Goal: Task Accomplishment & Management: Use online tool/utility

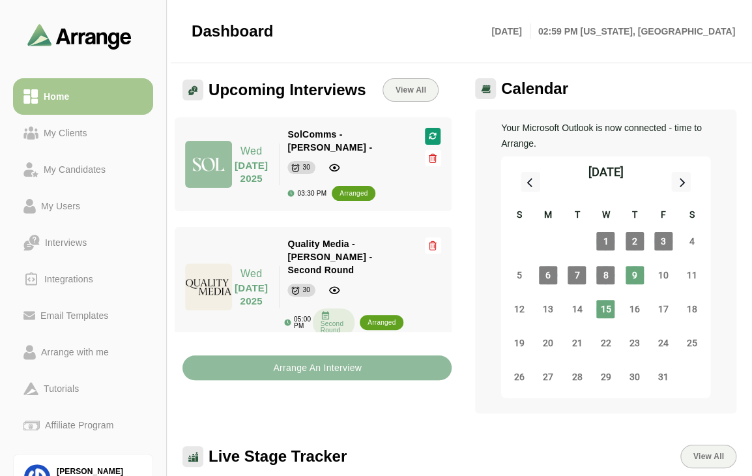
click at [367, 372] on button "Arrange An Interview" at bounding box center [317, 367] width 269 height 25
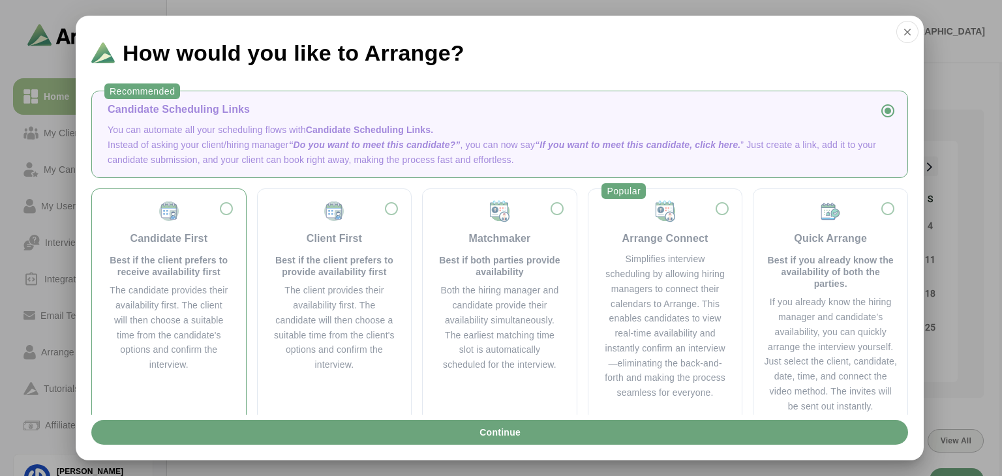
click at [227, 200] on div "Candidate First Best if the client prefers to receive availability first" at bounding box center [169, 239] width 123 height 78
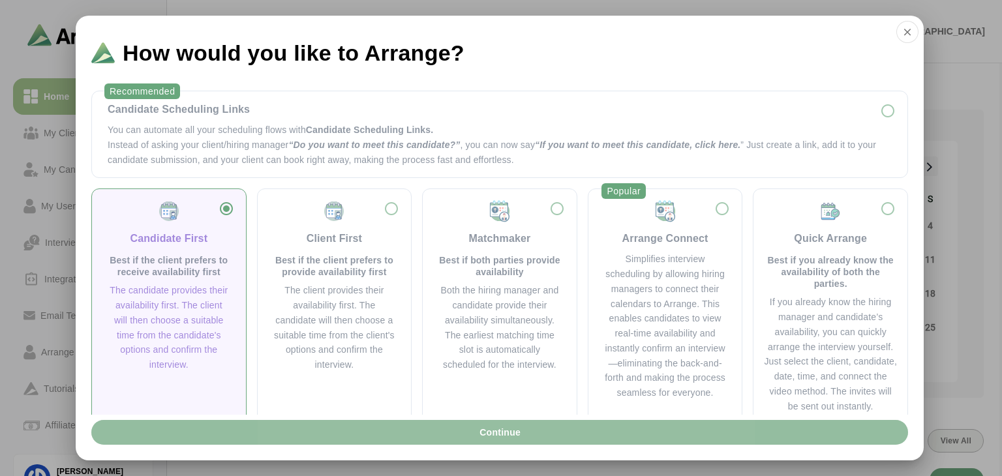
click at [529, 422] on button "Continue" at bounding box center [499, 432] width 816 height 25
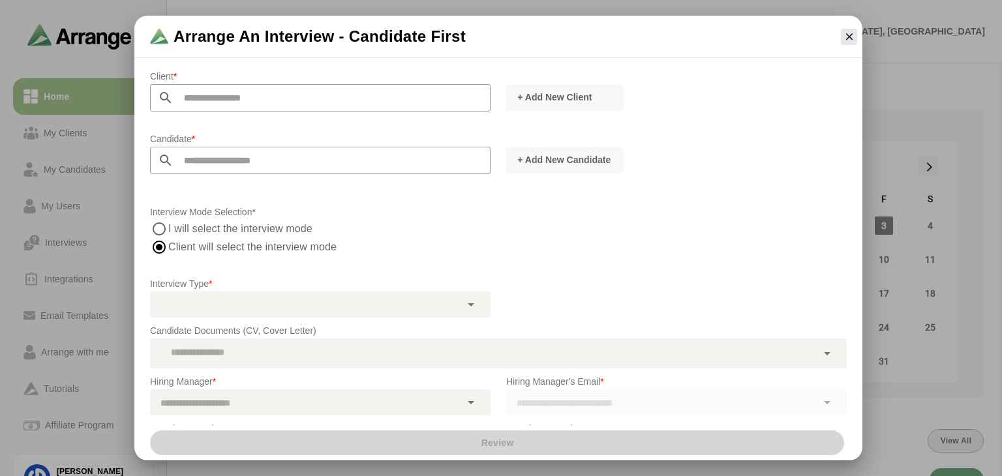
click at [278, 105] on input "text" at bounding box center [331, 97] width 317 height 27
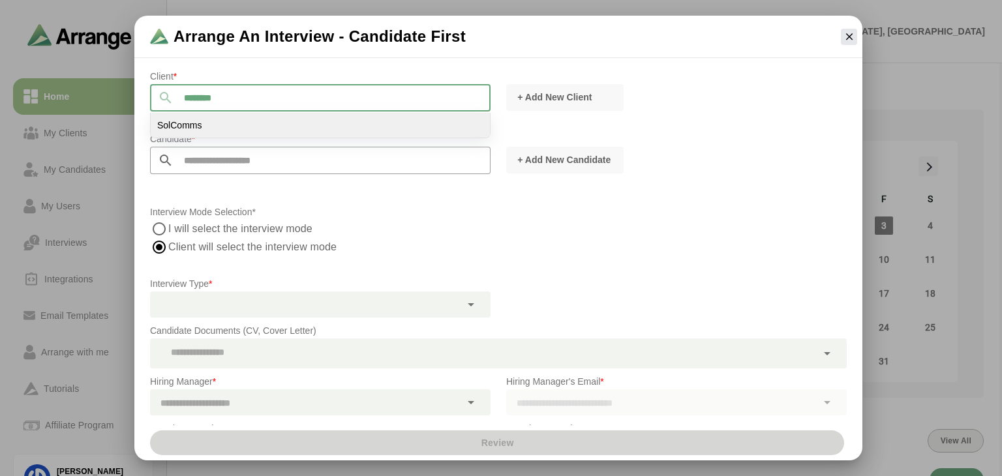
type input "********"
click at [276, 127] on li "SolComms" at bounding box center [320, 125] width 339 height 25
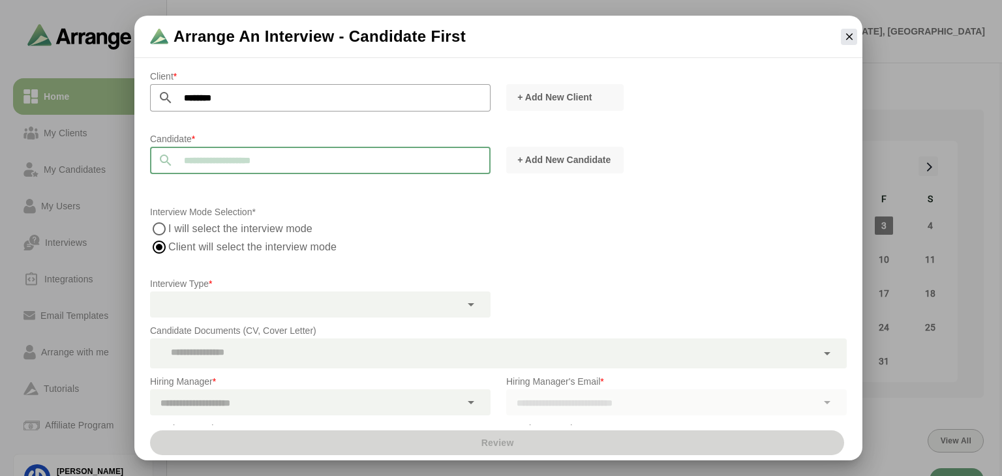
click at [268, 152] on input "text" at bounding box center [331, 160] width 317 height 27
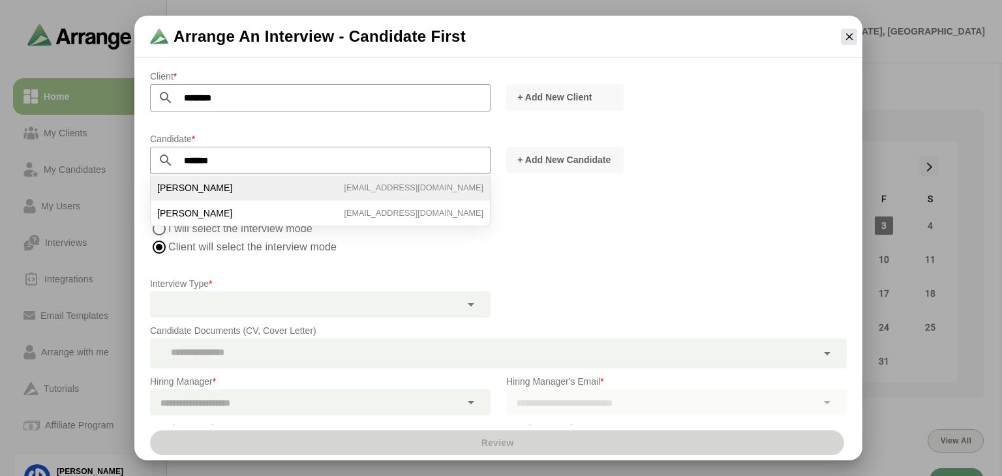
click at [258, 191] on li "[PERSON_NAME] [EMAIL_ADDRESS][DOMAIN_NAME]" at bounding box center [320, 187] width 339 height 25
type input "**********"
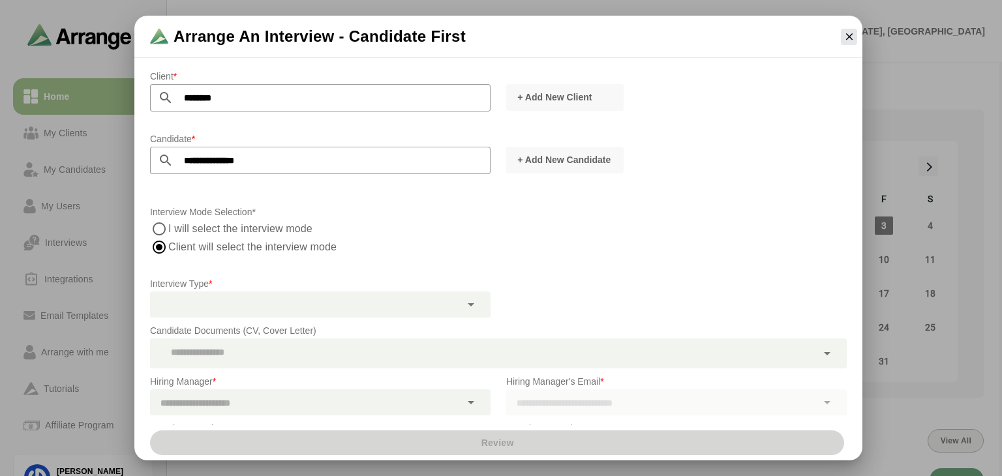
click at [481, 312] on div at bounding box center [471, 304] width 22 height 26
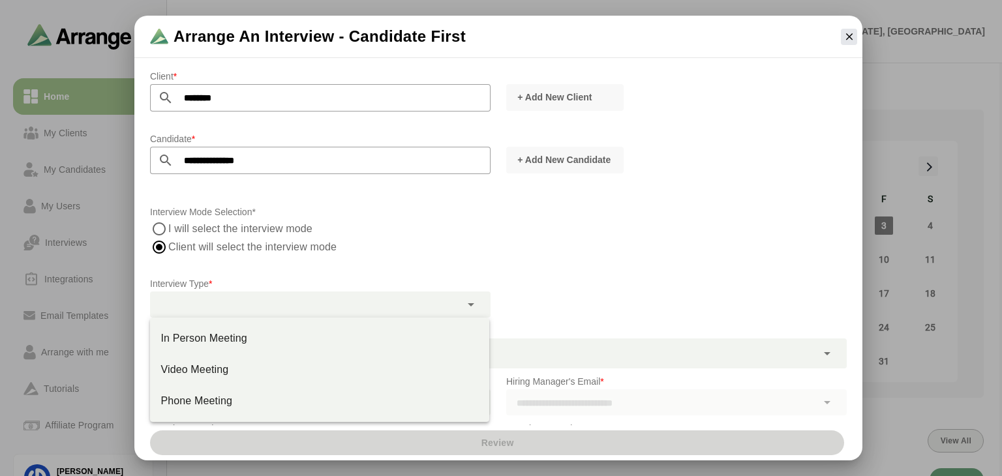
click at [182, 230] on label "I will select the interview mode" at bounding box center [240, 229] width 145 height 18
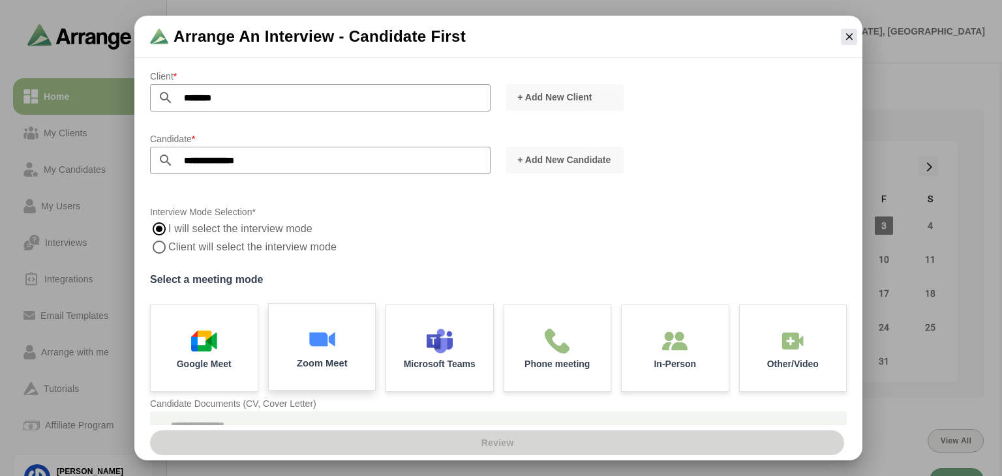
click at [341, 333] on div "Zoom Meet" at bounding box center [321, 347] width 112 height 91
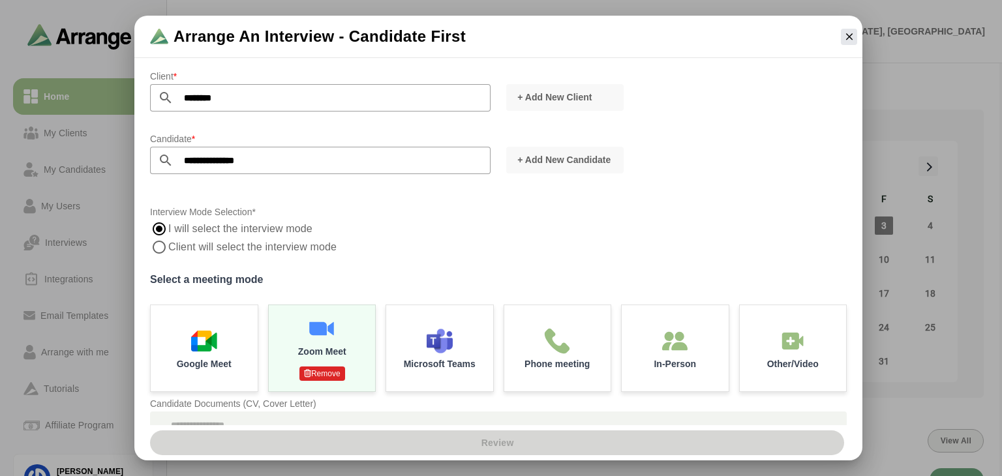
scroll to position [203, 0]
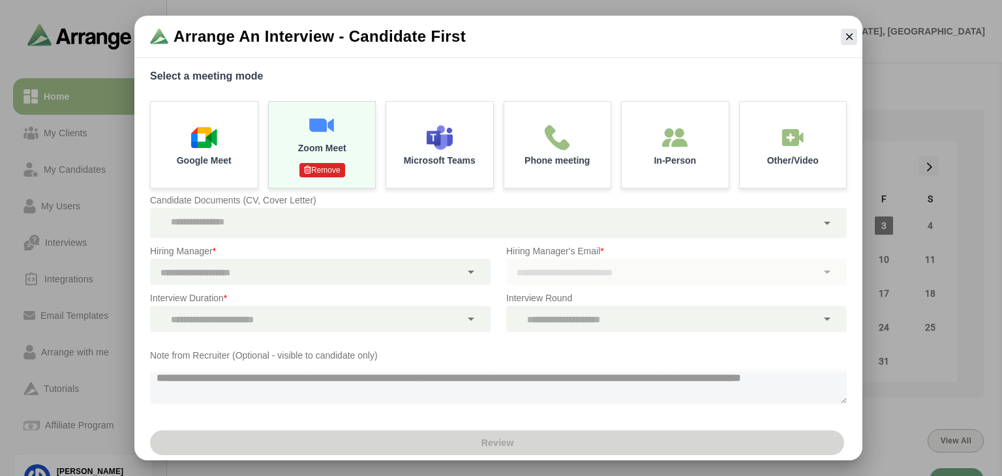
click at [522, 217] on div at bounding box center [483, 223] width 666 height 30
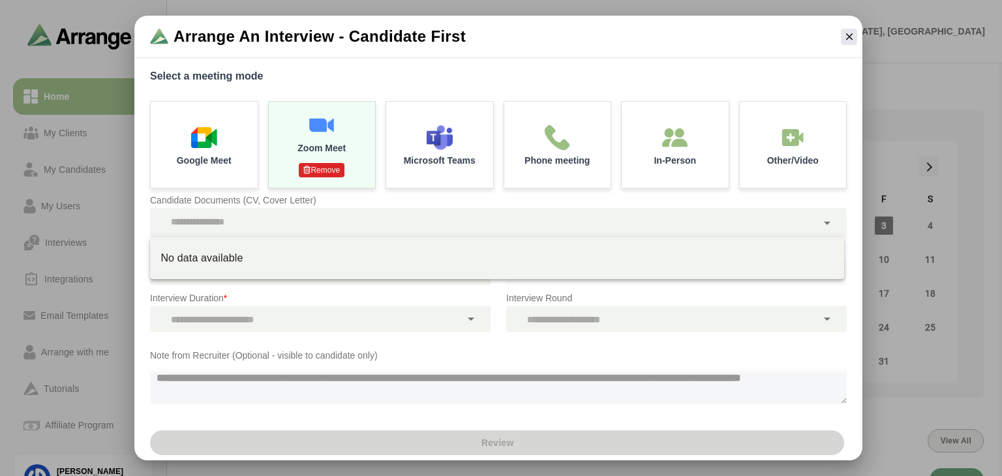
click at [368, 200] on p "Candidate Documents (CV, Cover Letter)" at bounding box center [498, 200] width 696 height 16
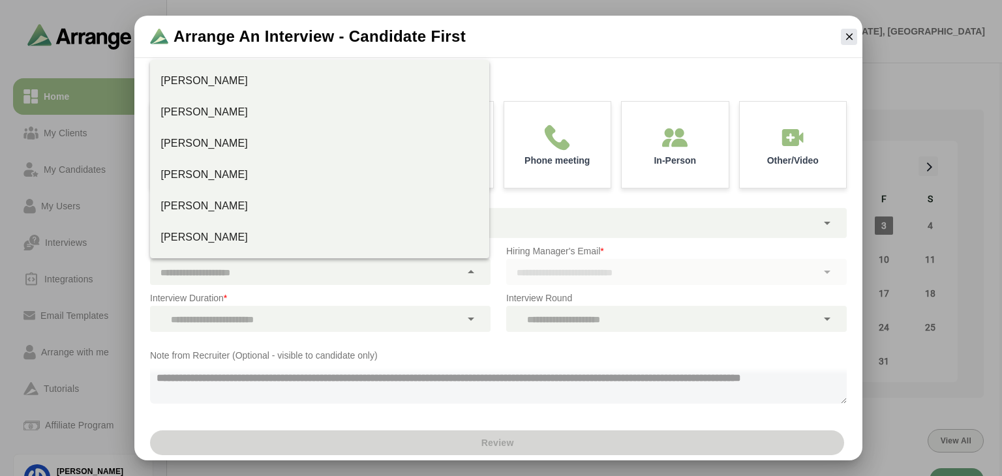
click at [477, 271] on div at bounding box center [471, 272] width 22 height 26
click at [240, 141] on div "[PERSON_NAME]" at bounding box center [319, 144] width 318 height 16
type input "**********"
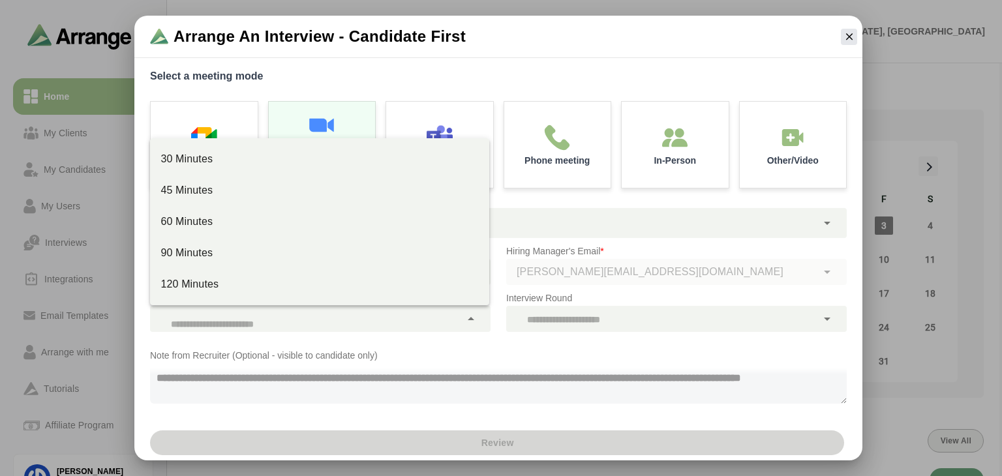
click at [474, 321] on icon at bounding box center [471, 319] width 16 height 16
click at [312, 151] on div "30 Minutes" at bounding box center [319, 159] width 318 height 16
type input "**"
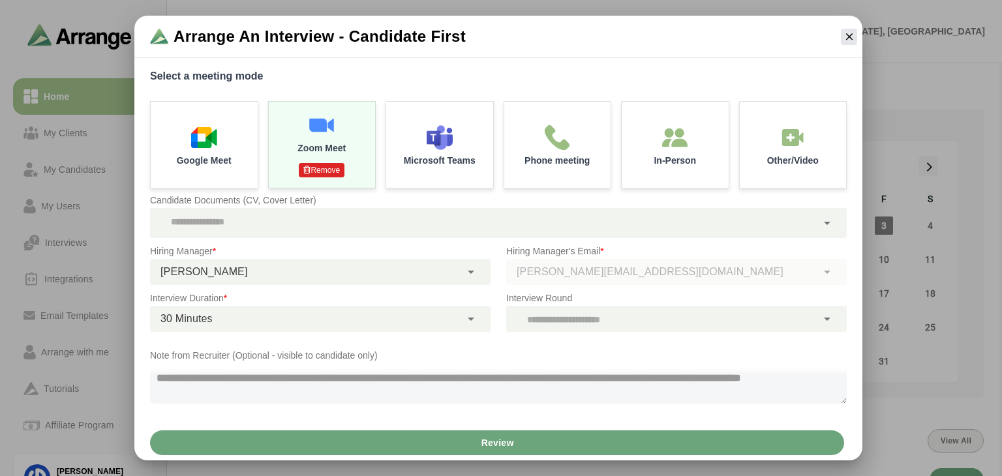
click at [649, 324] on div at bounding box center [661, 319] width 310 height 26
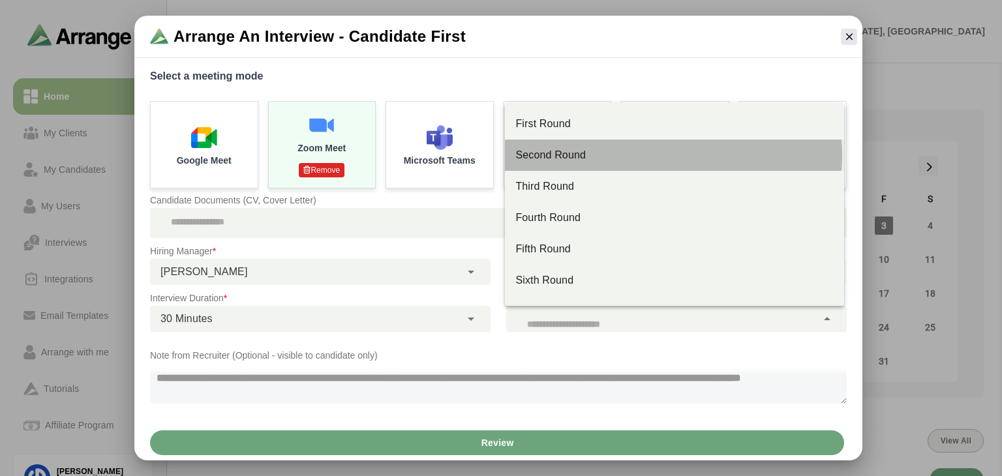
click at [568, 147] on div "Second Round" at bounding box center [674, 155] width 318 height 16
type input "**"
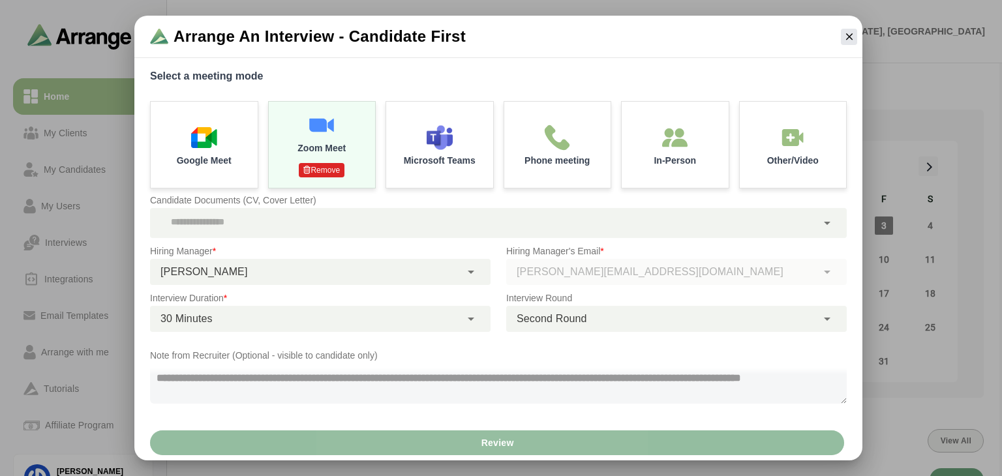
click at [503, 445] on span "Review" at bounding box center [496, 442] width 33 height 25
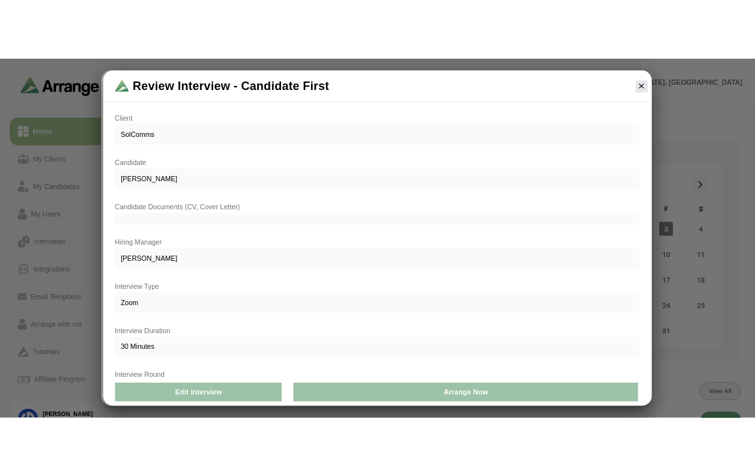
scroll to position [88, 0]
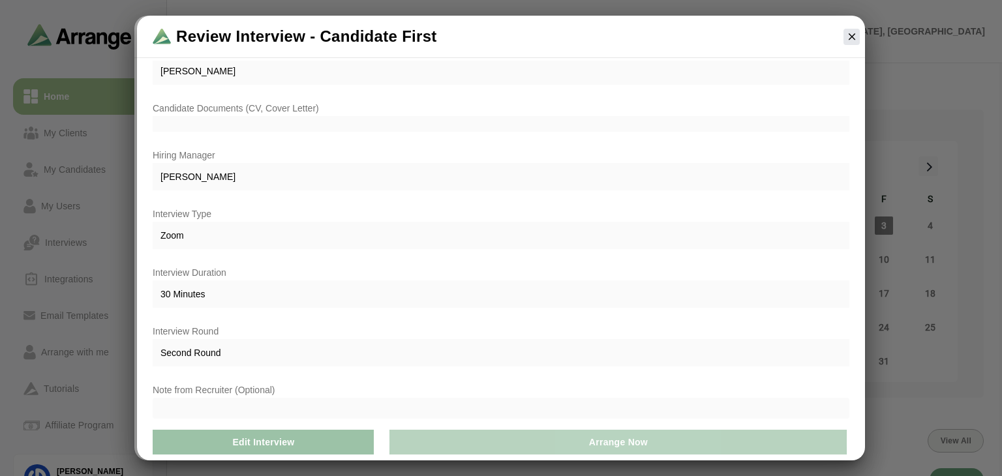
click at [631, 436] on span "Arrange Now" at bounding box center [617, 442] width 59 height 25
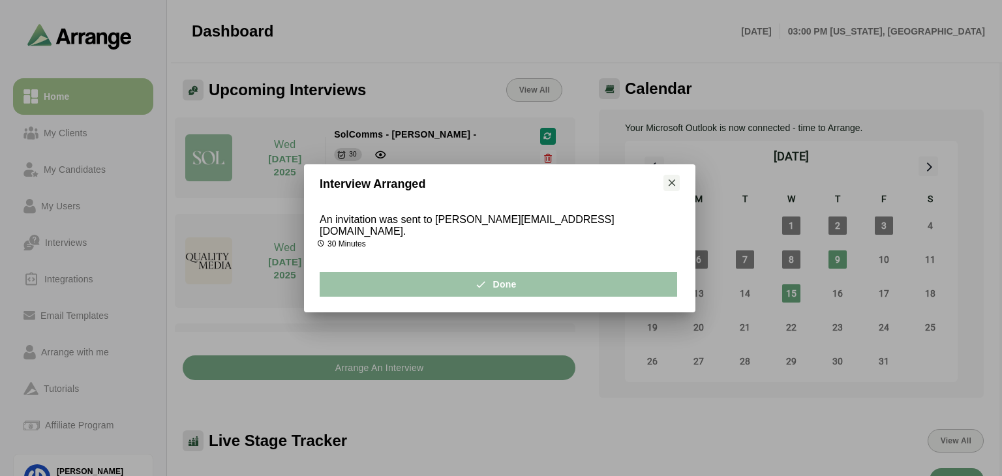
click at [321, 48] on div at bounding box center [501, 238] width 1002 height 476
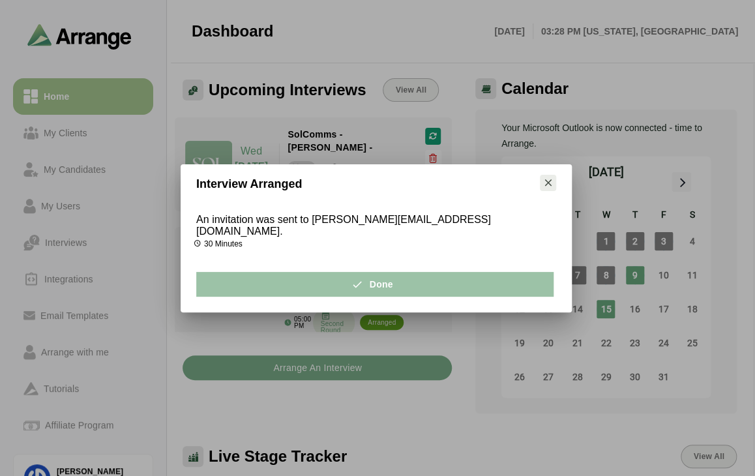
click at [550, 188] on icon "button" at bounding box center [549, 183] width 12 height 12
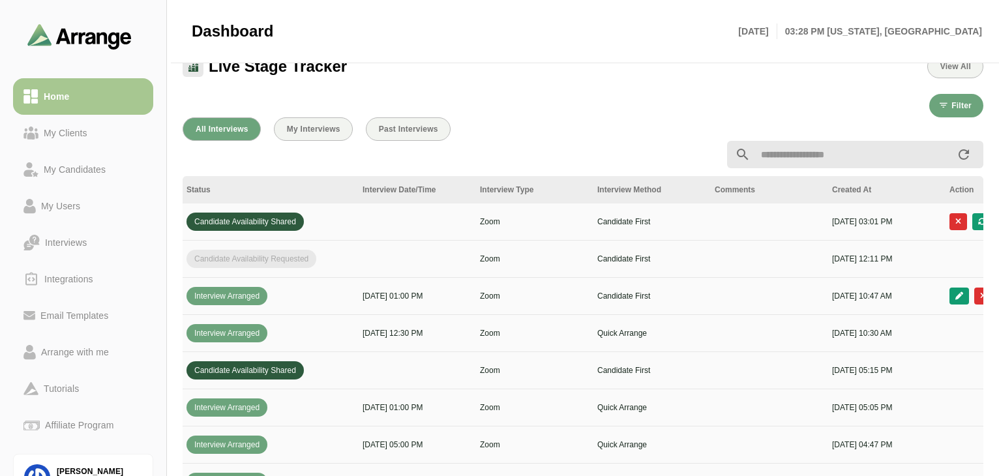
scroll to position [0, 473]
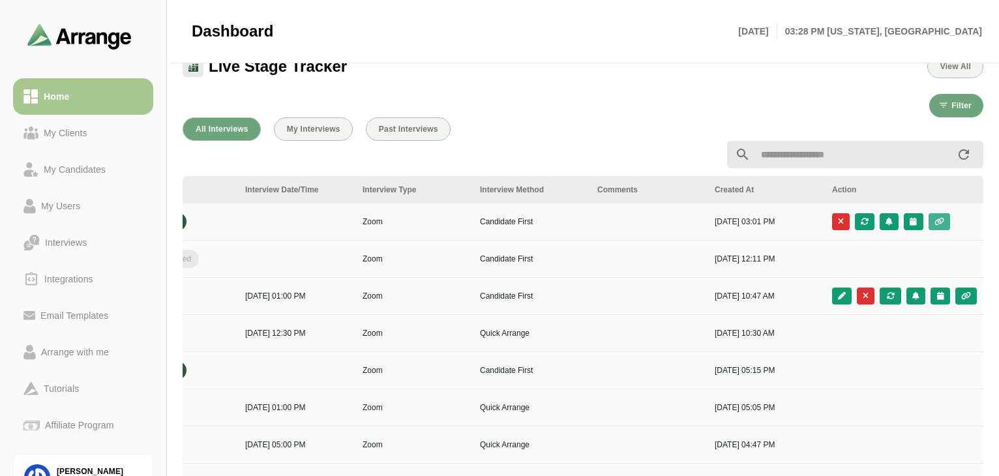
click at [752, 224] on button "button" at bounding box center [940, 221] width 22 height 17
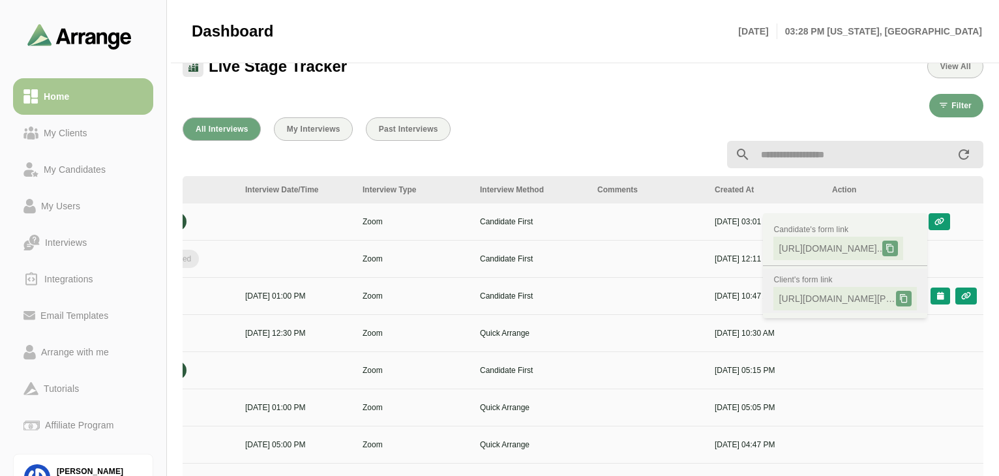
click at [752, 298] on span "https://app.arrangeai.io/recruiter-candi..." at bounding box center [837, 298] width 117 height 13
